Goal: Task Accomplishment & Management: Manage account settings

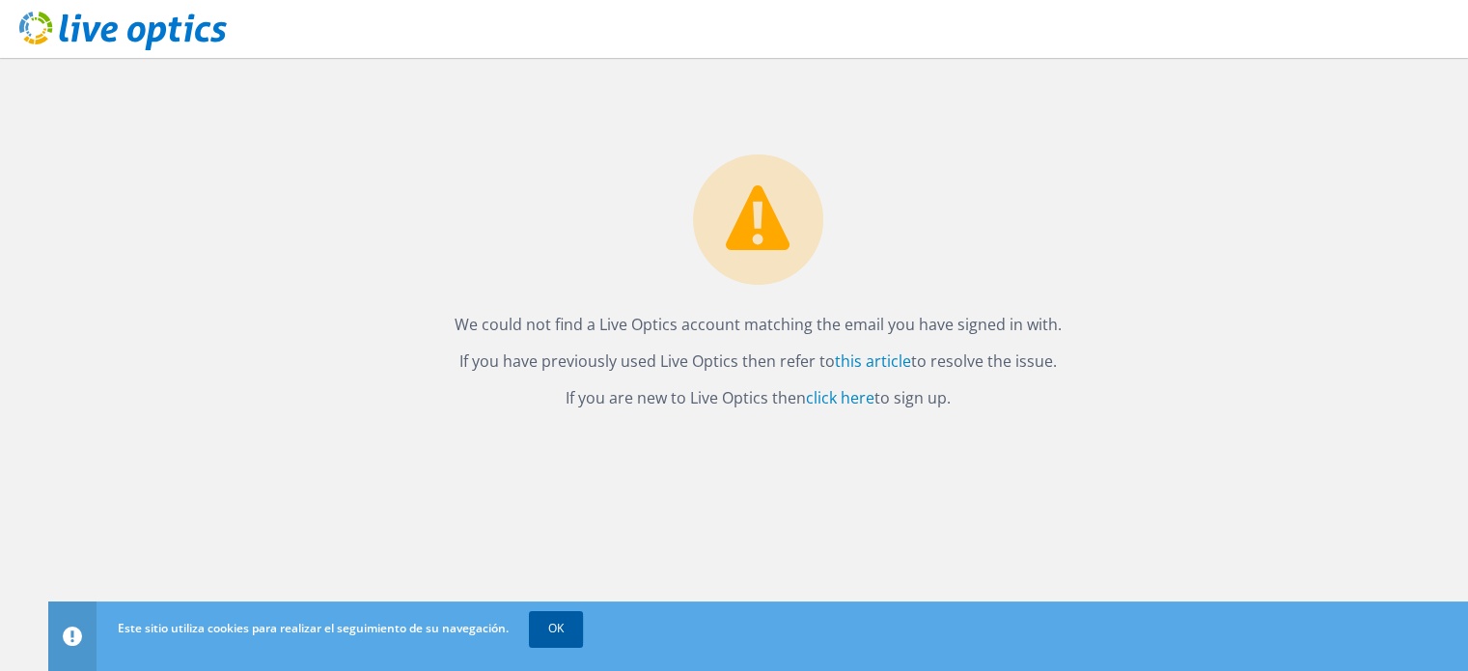
click at [564, 630] on link "OK" at bounding box center [556, 628] width 54 height 35
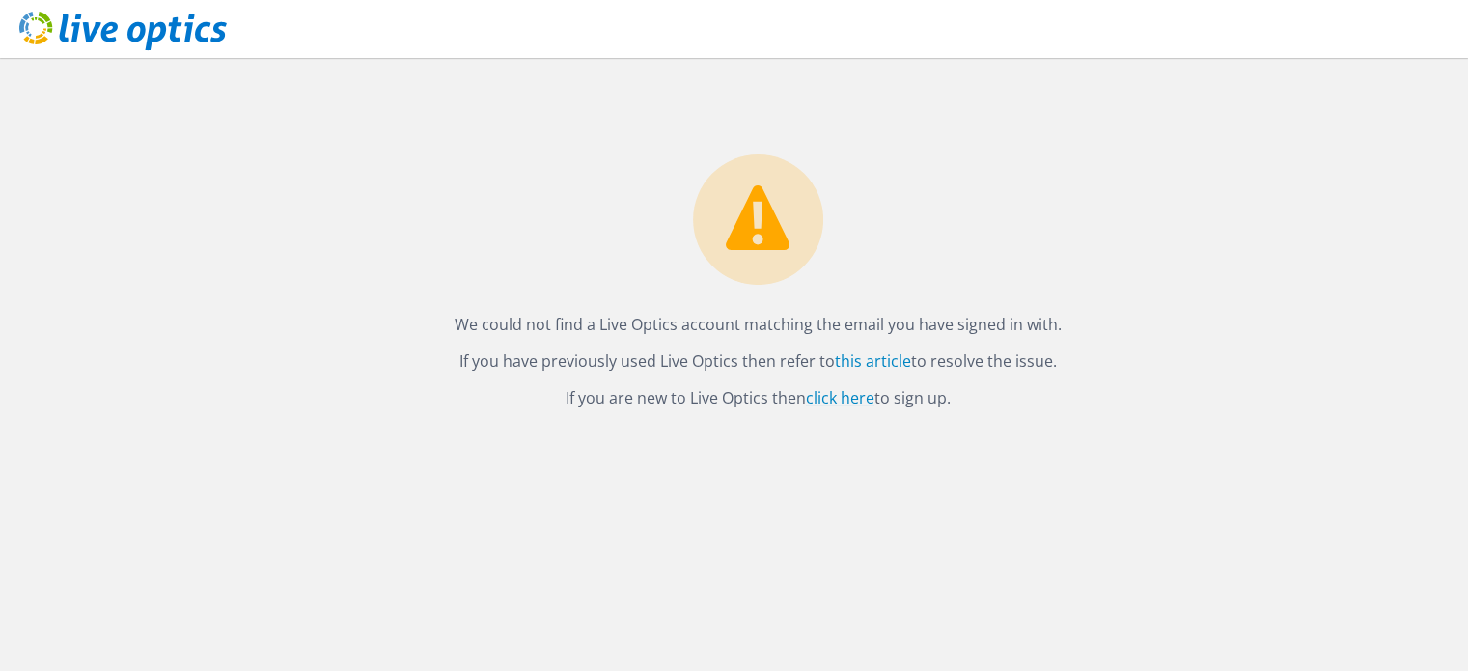
click at [850, 399] on link "click here" at bounding box center [840, 397] width 69 height 21
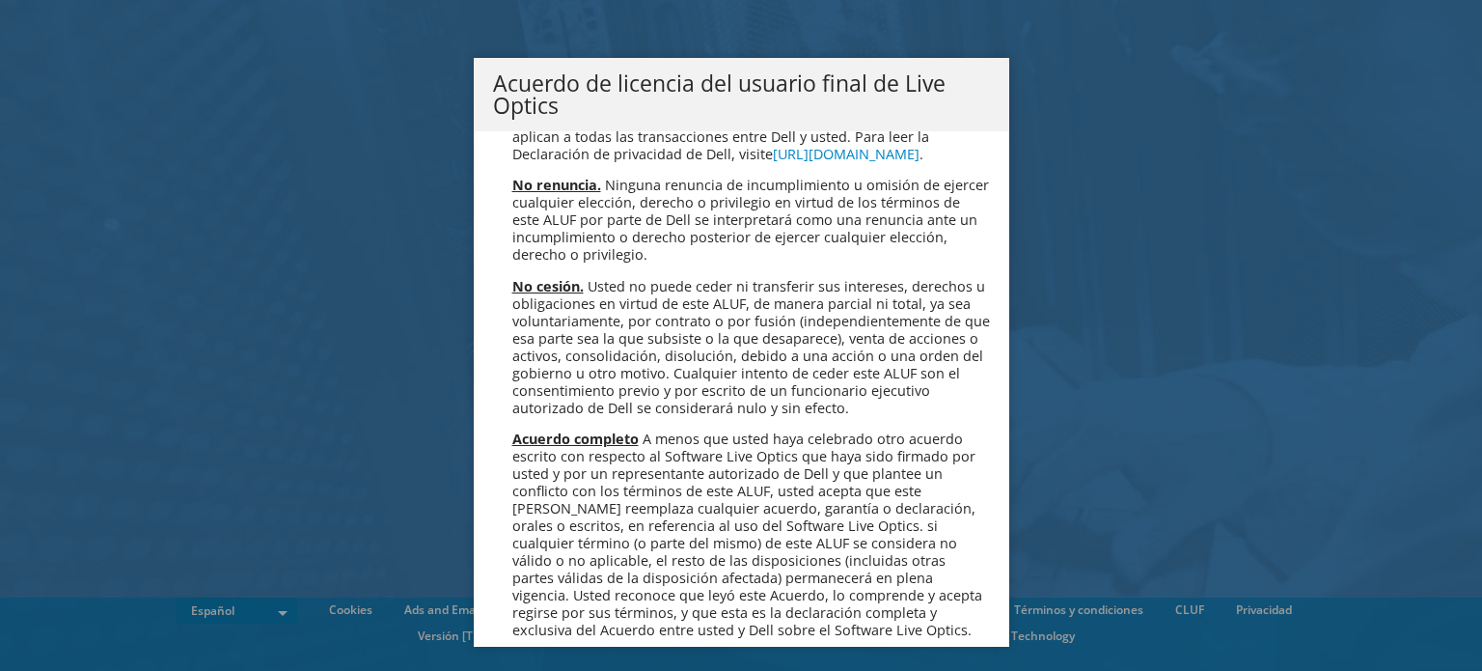
scroll to position [8183, 0]
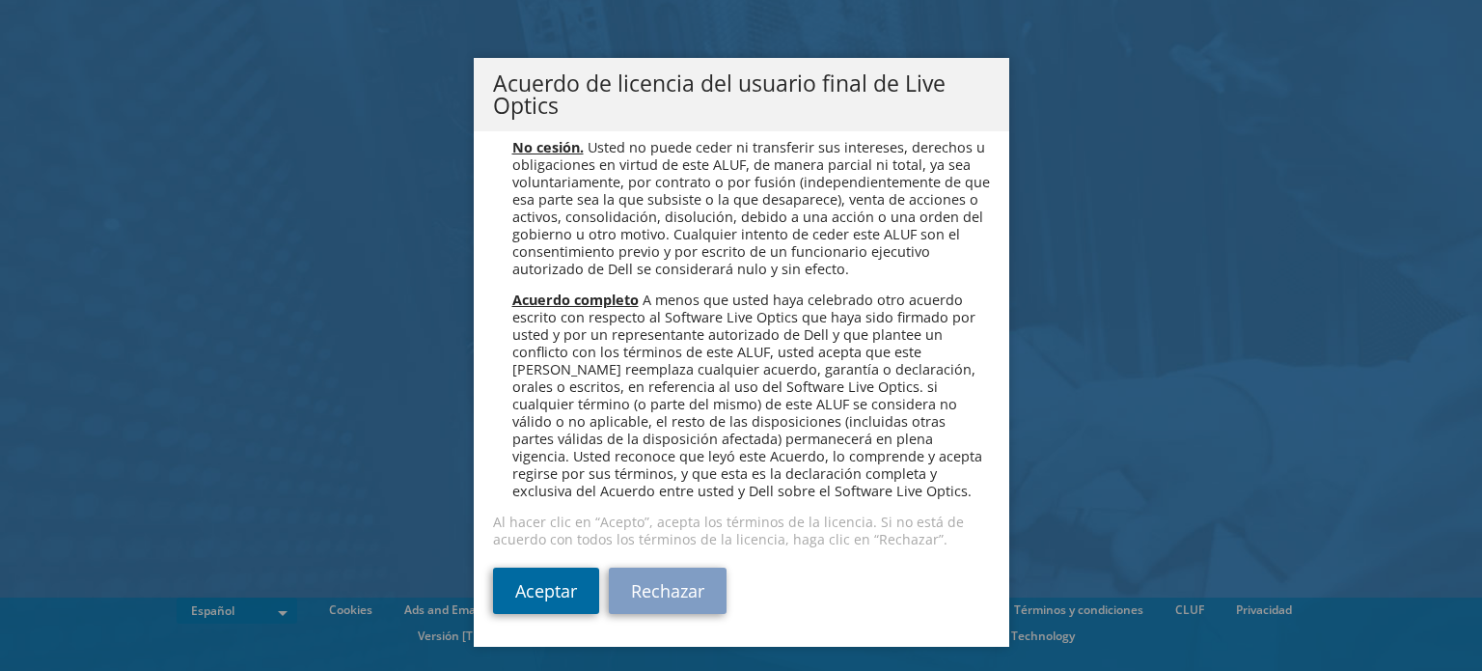
click at [564, 585] on link "Aceptar" at bounding box center [546, 590] width 106 height 46
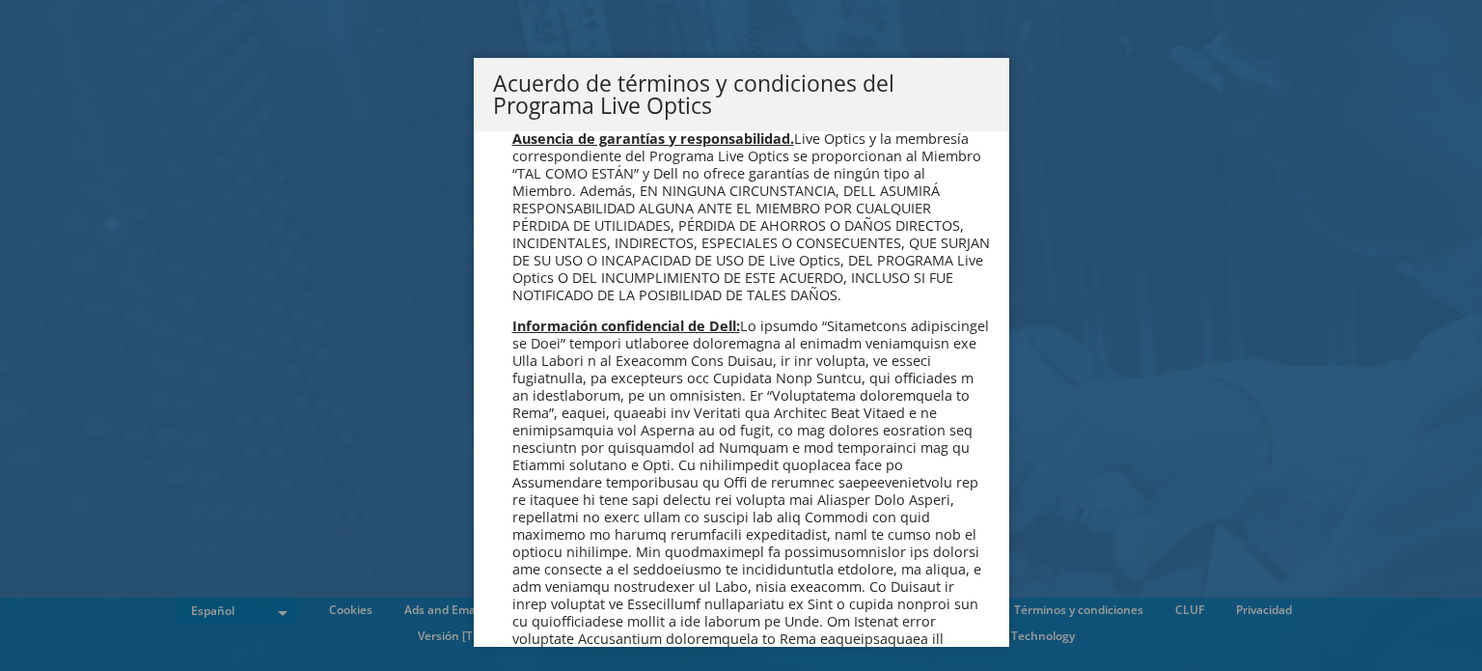
scroll to position [1642, 0]
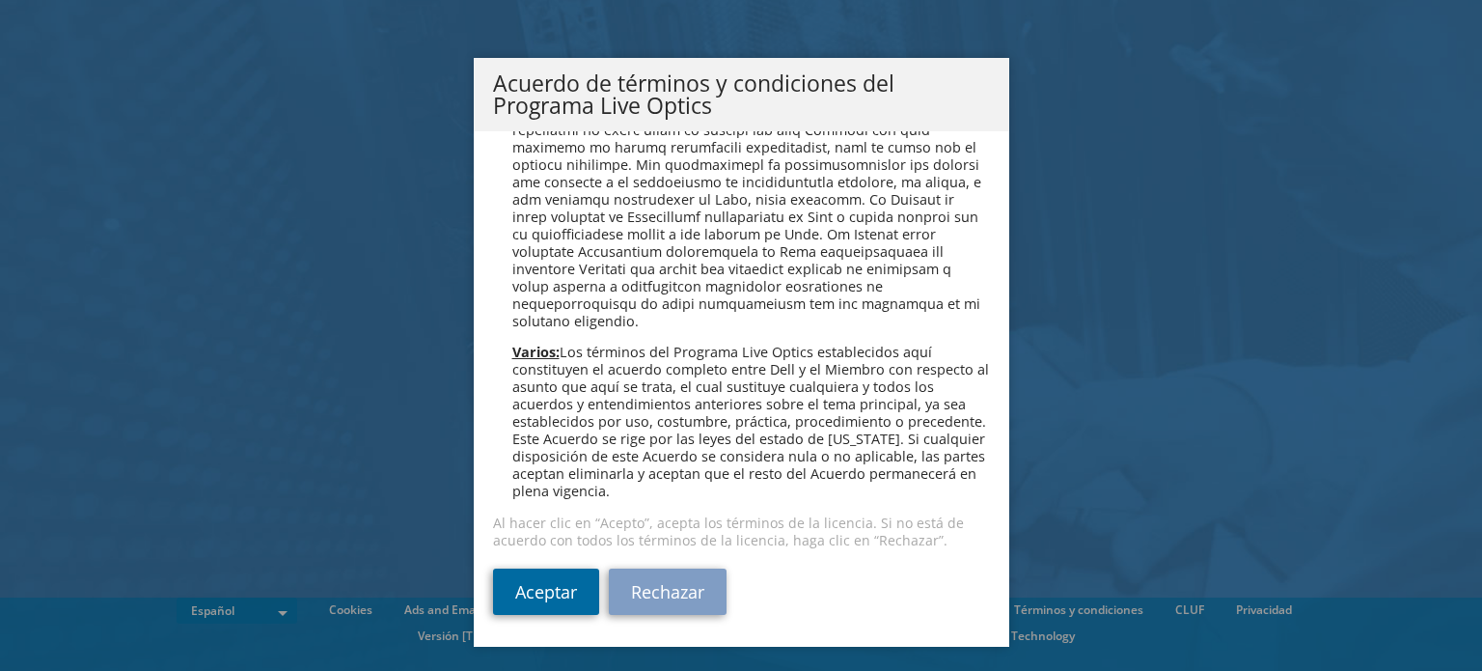
click at [533, 599] on link "Aceptar" at bounding box center [546, 591] width 106 height 46
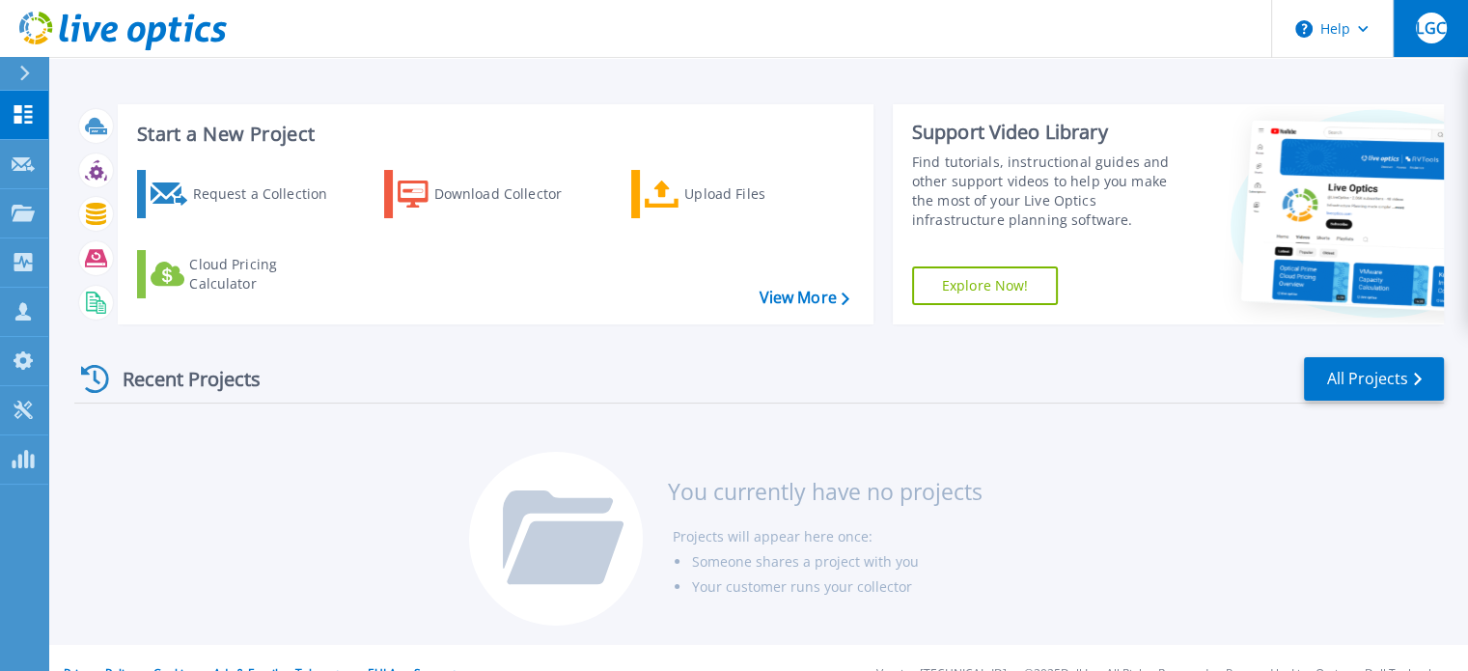
click at [1432, 33] on span "LGC" at bounding box center [1430, 27] width 29 height 15
click at [298, 510] on div "Recent Projects All Projects You currently have no projects Projects will appea…" at bounding box center [758, 492] width 1369 height 305
click at [25, 70] on icon at bounding box center [25, 73] width 10 height 15
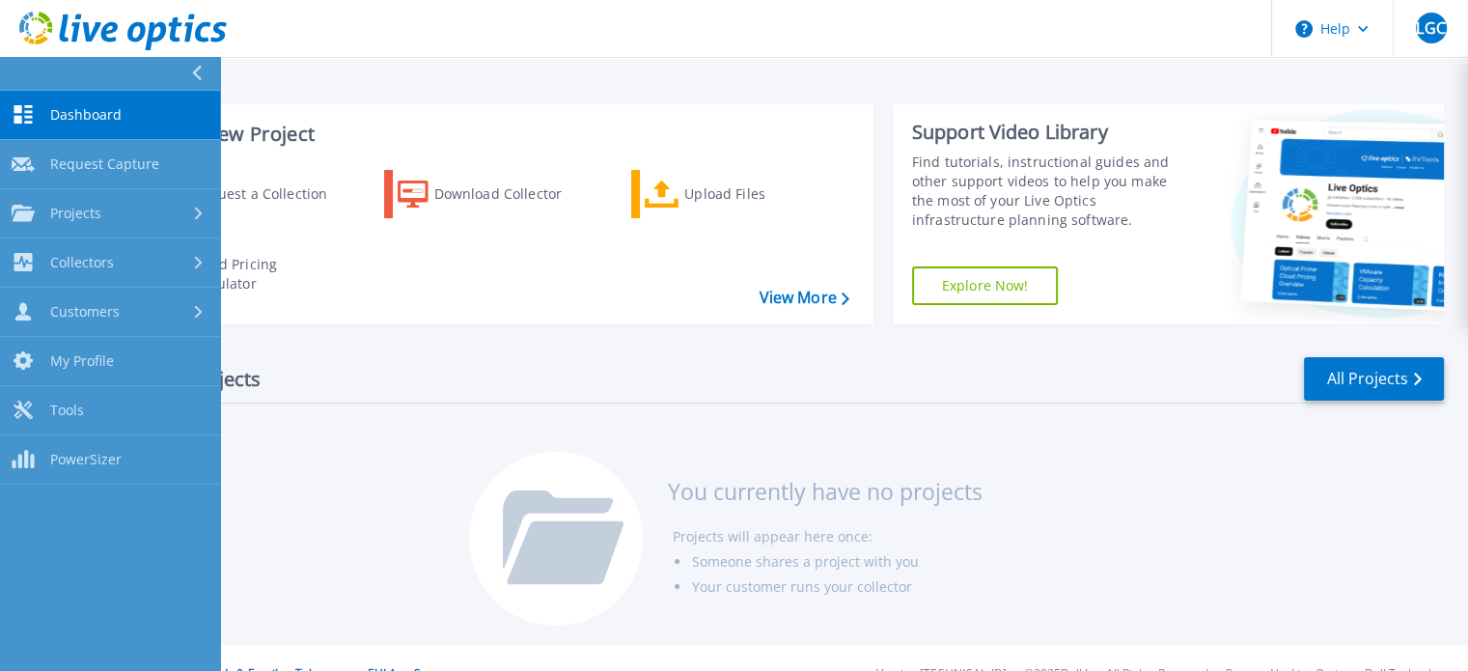
click at [290, 462] on div "Recent Projects All Projects You currently have no projects Projects will appea…" at bounding box center [758, 492] width 1369 height 305
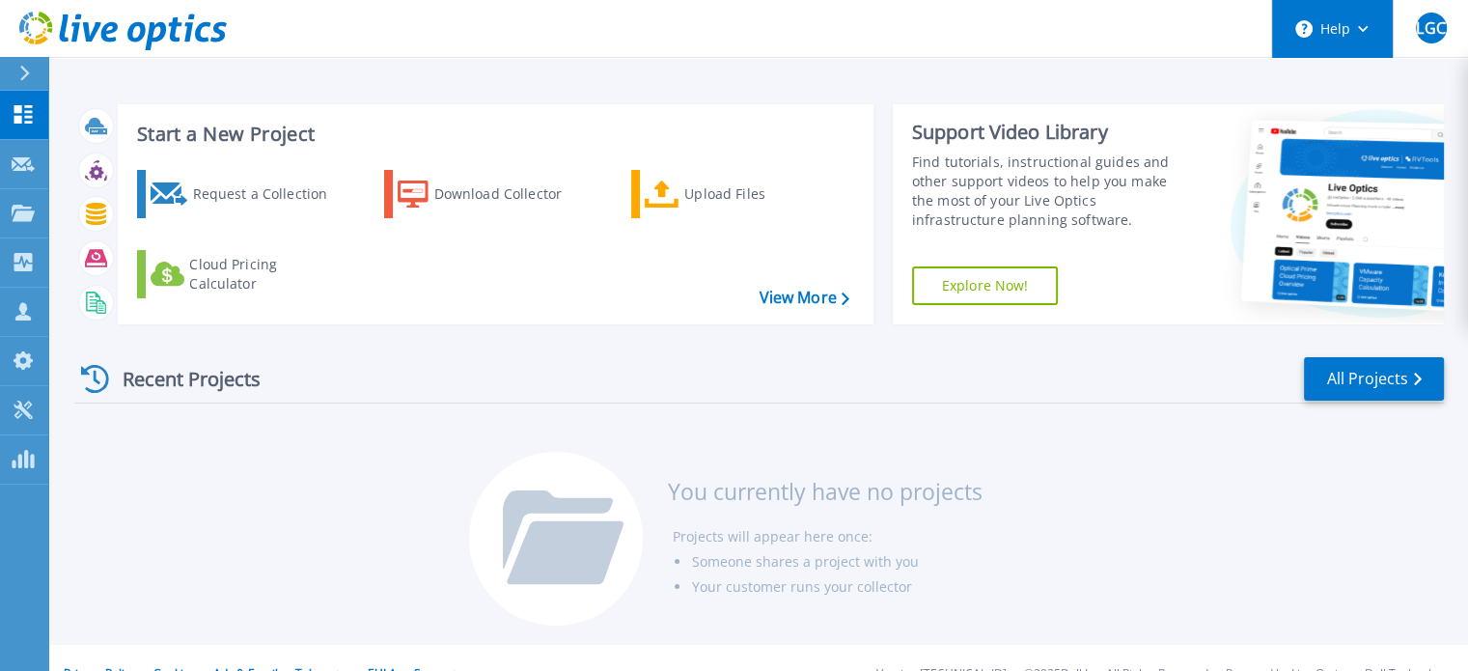
click at [1359, 22] on button "Help" at bounding box center [1332, 29] width 121 height 58
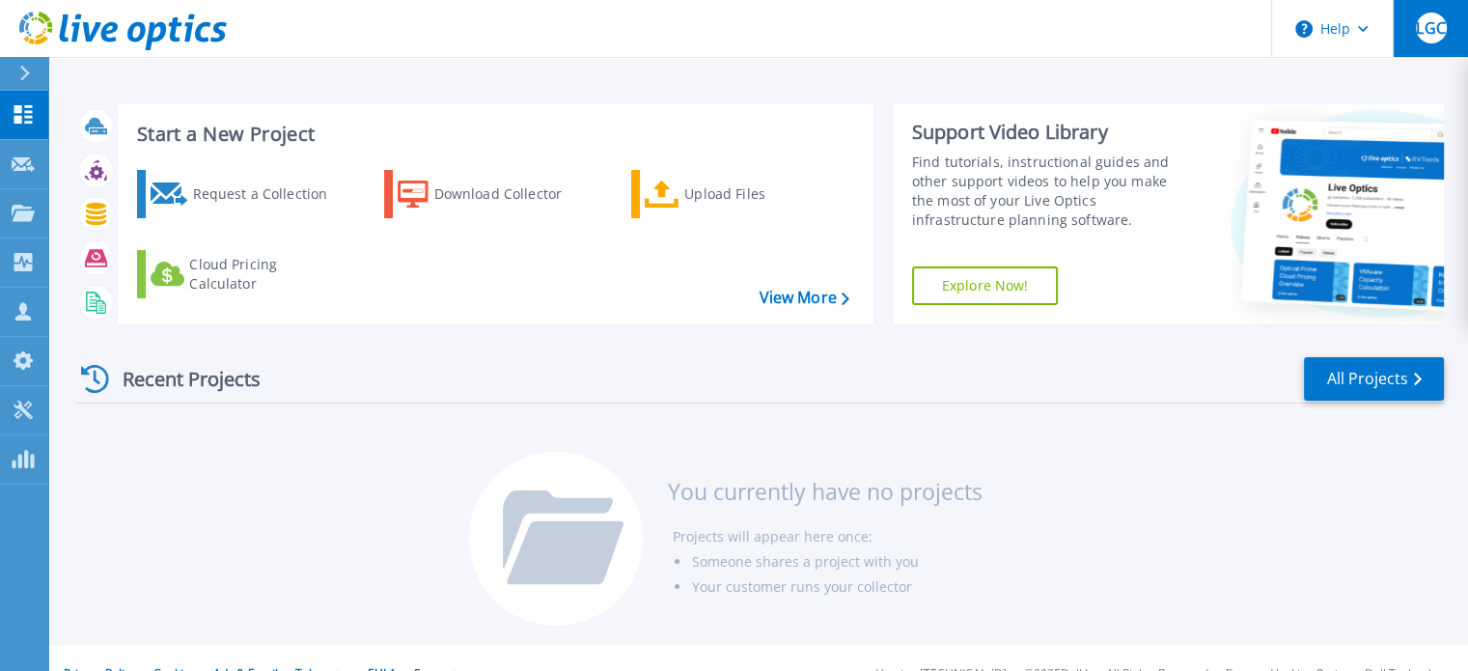
click at [1427, 35] on span "LGC" at bounding box center [1430, 27] width 29 height 15
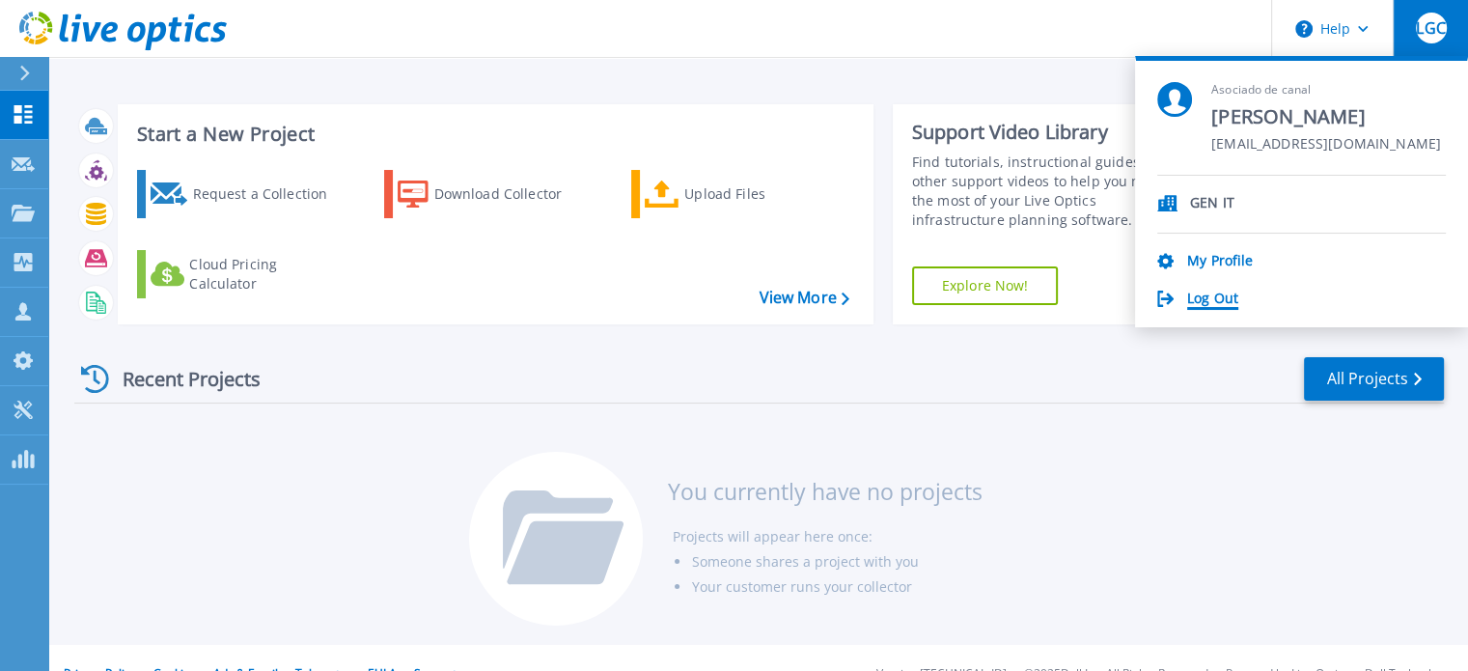
click at [1223, 290] on link "Log Out" at bounding box center [1212, 299] width 51 height 18
